Goal: Complete application form

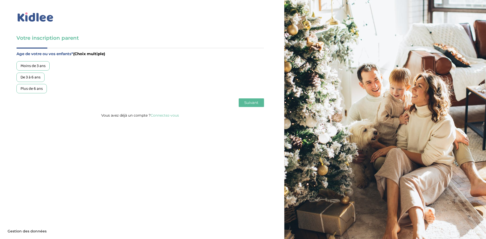
click at [39, 88] on div "Plus de 6 ans" at bounding box center [31, 88] width 30 height 9
click at [257, 101] on span "Suivant" at bounding box center [251, 102] width 14 height 5
click at [41, 75] on div "Garde ponctuelle" at bounding box center [35, 77] width 38 height 9
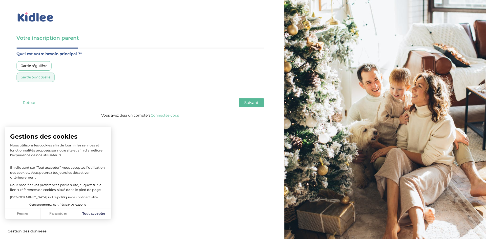
click at [253, 103] on span "Suivant" at bounding box center [251, 102] width 14 height 5
click at [94, 214] on button "Tout accepter" at bounding box center [93, 214] width 35 height 11
checkbox input "true"
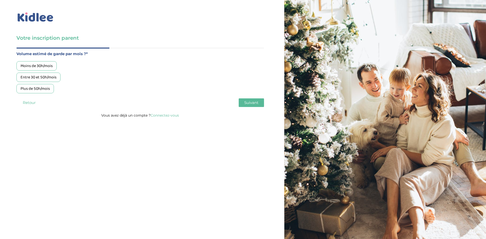
click at [44, 64] on div "Moins de 30h/mois" at bounding box center [36, 65] width 40 height 9
click at [257, 102] on span "Suivant" at bounding box center [251, 102] width 14 height 5
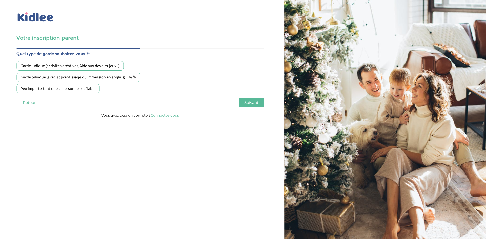
click at [61, 91] on div "Peu importe, tant que la personne est fiable" at bounding box center [57, 88] width 83 height 9
click at [253, 103] on span "Suivant" at bounding box center [251, 102] width 14 height 5
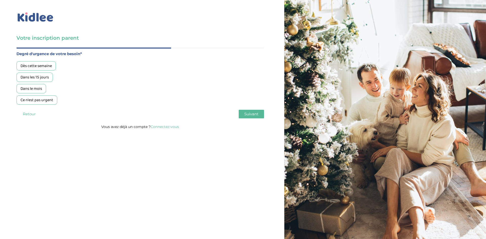
click at [32, 100] on div "Ce n'est pas urgent" at bounding box center [36, 99] width 41 height 9
click at [243, 110] on button "Suivant" at bounding box center [251, 114] width 25 height 9
click at [48, 76] on div "Oui, en direct ou via cercle proche" at bounding box center [49, 77] width 67 height 9
click at [250, 109] on div "Age de votre ou vos enfants* (Choix multiple) Moins de 3 ans De 3 à 6 ans Plus …" at bounding box center [140, 86] width 248 height 76
click at [246, 115] on span "Suivant" at bounding box center [251, 114] width 14 height 5
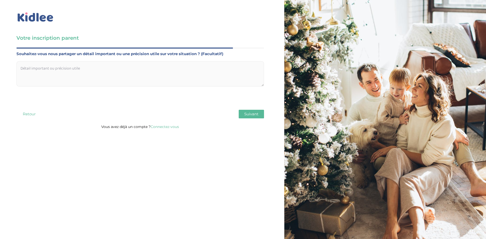
click at [250, 114] on span "Suivant" at bounding box center [251, 114] width 14 height 5
